Goal: Communication & Community: Answer question/provide support

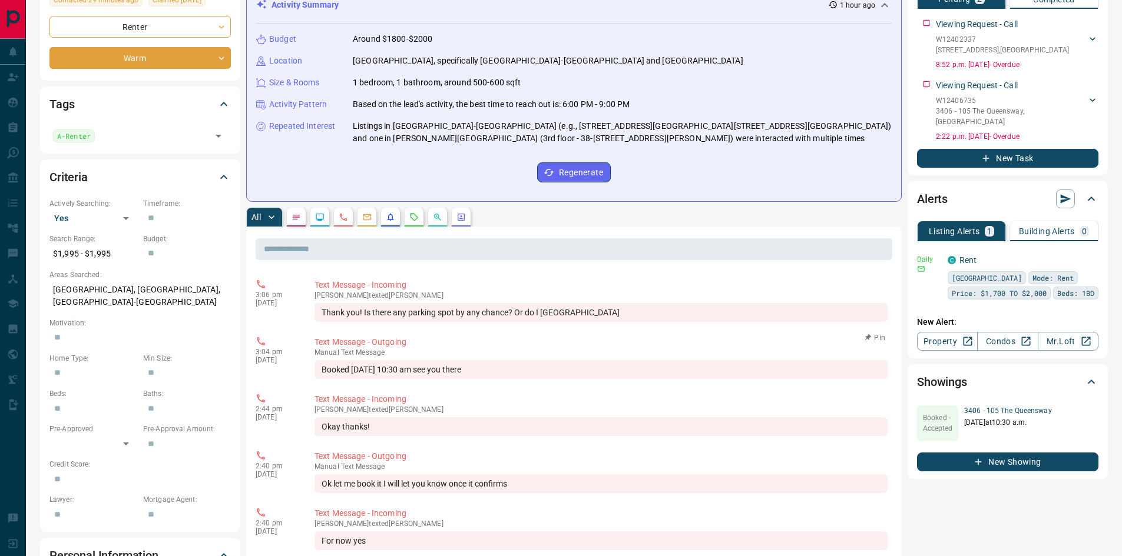
scroll to position [177, 0]
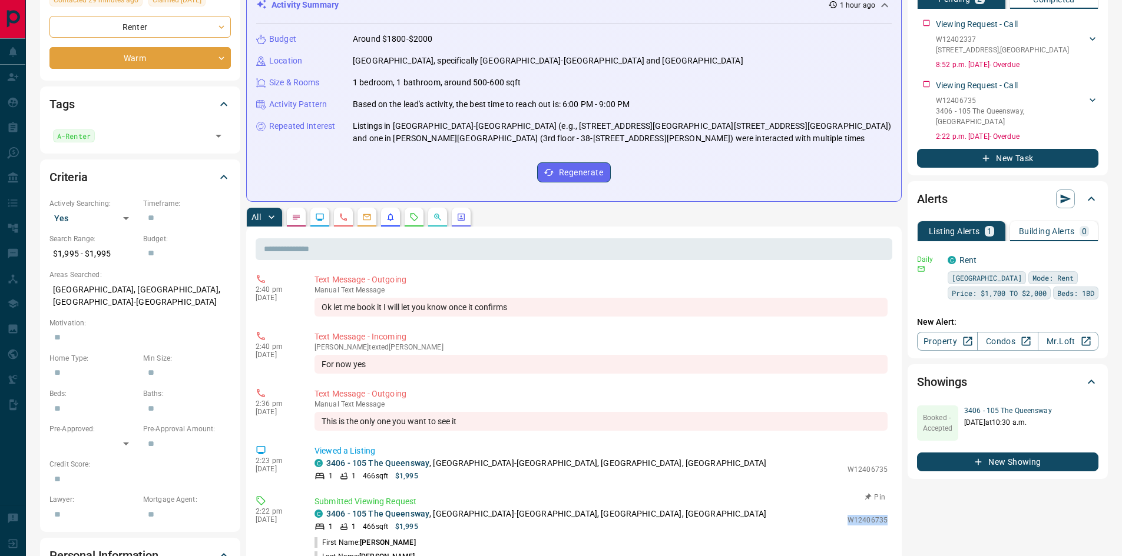
drag, startPoint x: 838, startPoint y: 522, endPoint x: 882, endPoint y: 522, distance: 43.6
click at [882, 522] on div "Submitted Viewing Request C [STREET_ADDRESS] 1 1 466 sqft $1,995 W12406735 Firs…" at bounding box center [603, 544] width 578 height 97
copy p "W12406735"
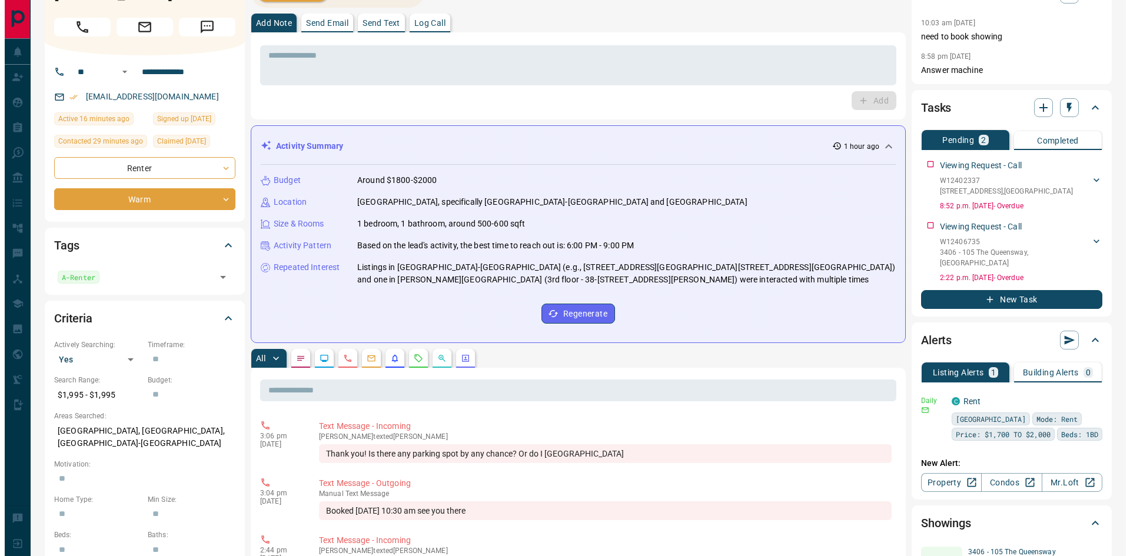
scroll to position [0, 0]
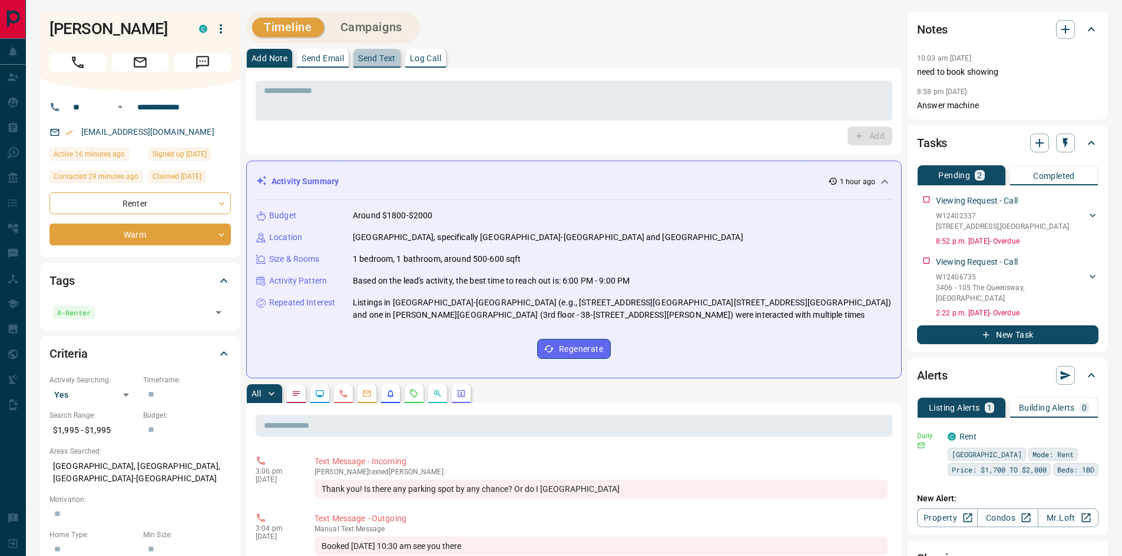
click at [373, 56] on p "Send Text" at bounding box center [377, 58] width 38 height 8
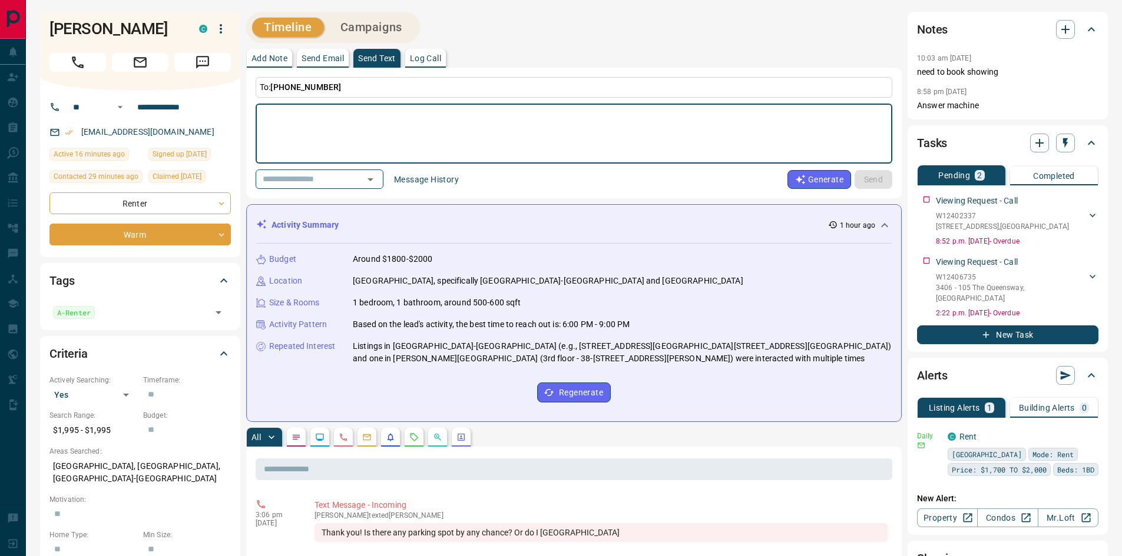
click at [329, 121] on textarea at bounding box center [574, 134] width 620 height 50
type textarea "**********"
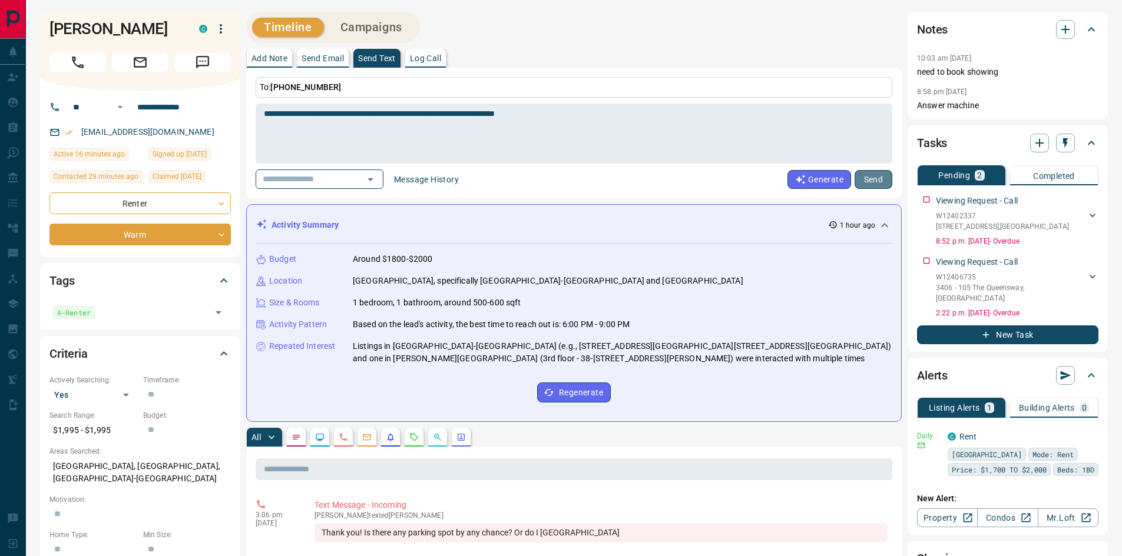
click at [880, 183] on button "Send" at bounding box center [873, 179] width 38 height 19
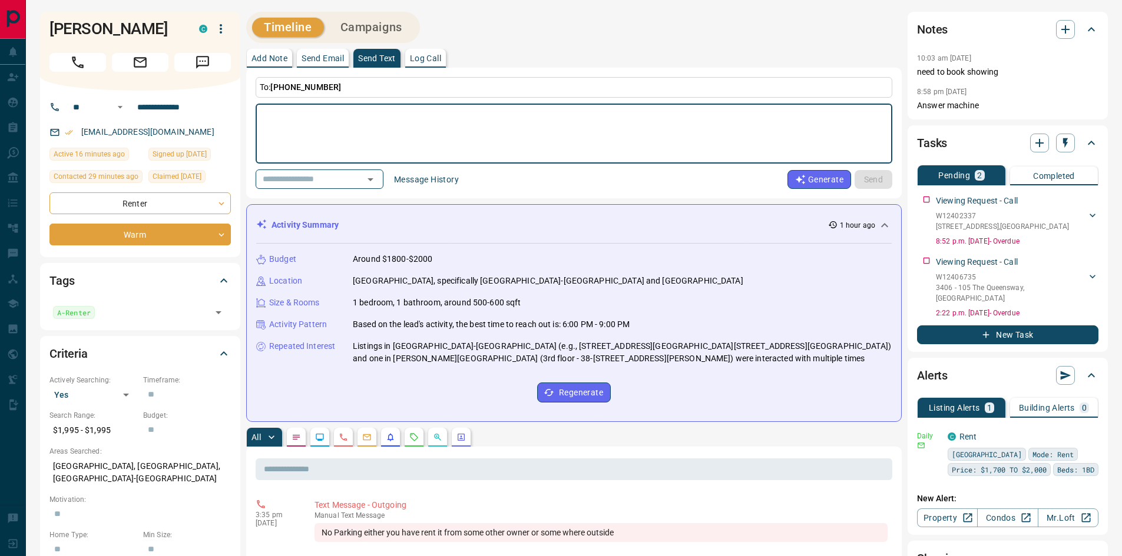
click at [382, 130] on textarea at bounding box center [574, 134] width 620 height 50
type textarea "**********"
click at [882, 185] on button "Send" at bounding box center [873, 179] width 38 height 19
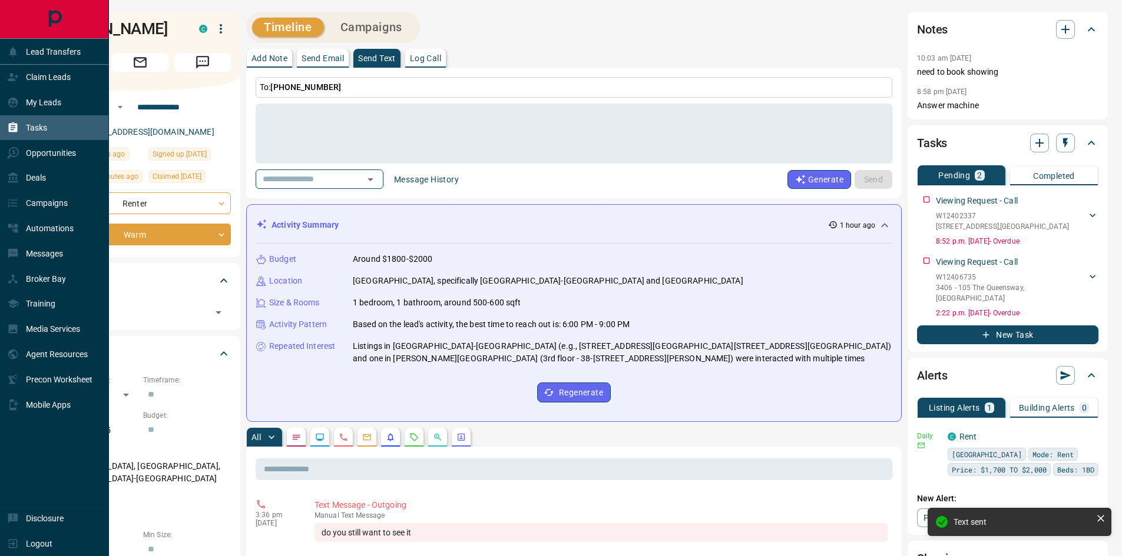
click at [35, 126] on p "Tasks" at bounding box center [36, 127] width 21 height 9
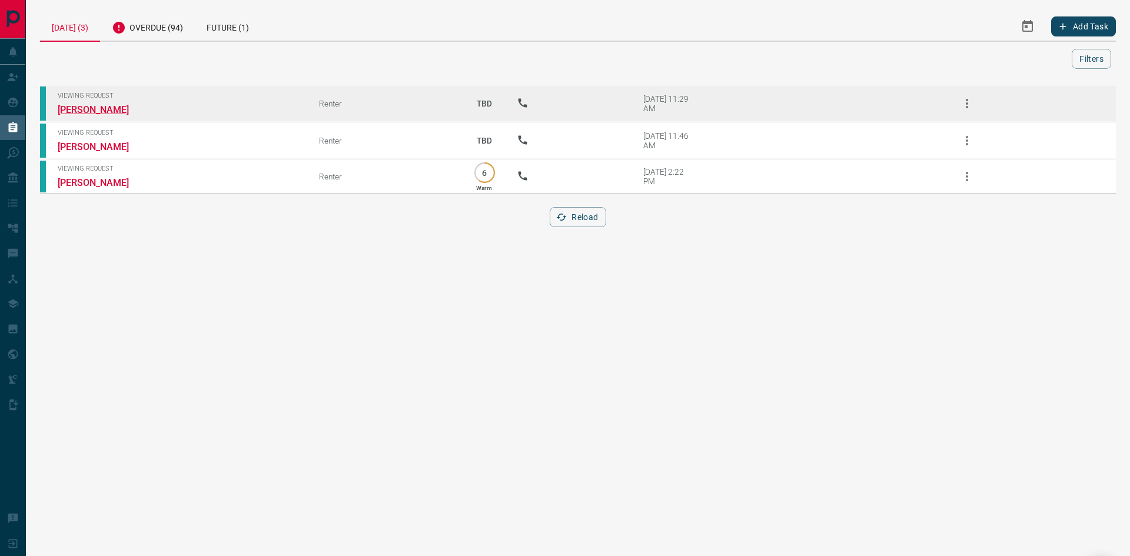
click at [105, 109] on link "[PERSON_NAME]" at bounding box center [102, 109] width 88 height 11
